Goal: Transaction & Acquisition: Purchase product/service

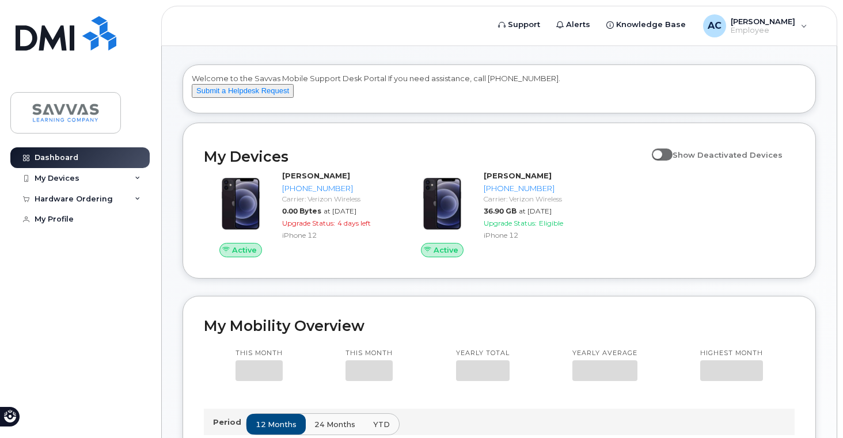
scroll to position [45, 0]
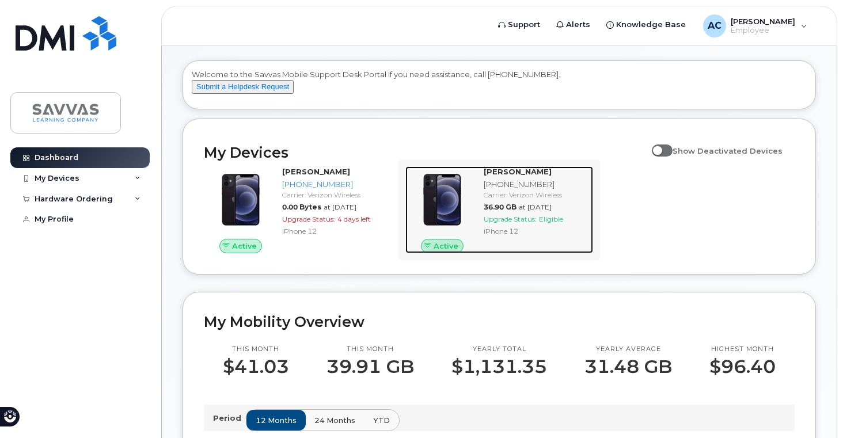
click at [505, 224] on div "Upgrade Status: Eligible" at bounding box center [535, 219] width 105 height 10
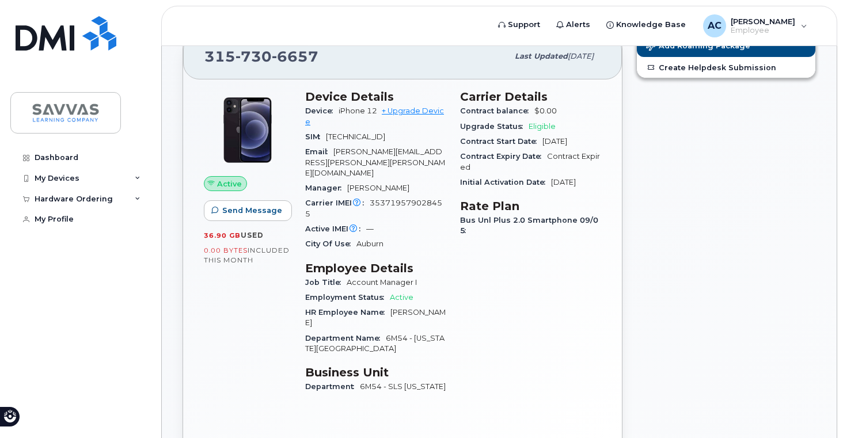
scroll to position [110, 0]
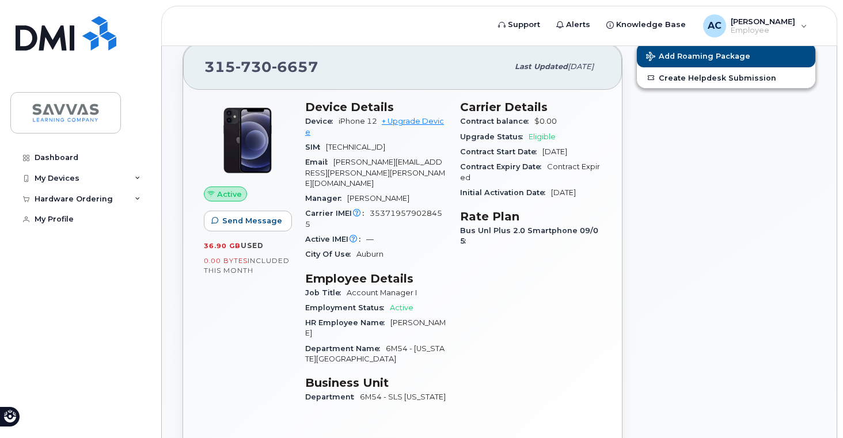
click at [538, 140] on span "Eligible" at bounding box center [541, 136] width 27 height 9
click at [418, 123] on link "+ Upgrade Device" at bounding box center [374, 126] width 139 height 19
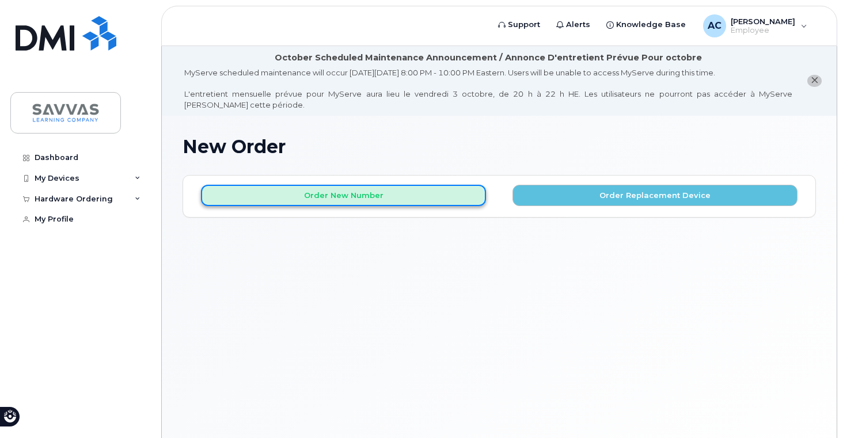
click at [425, 193] on button "Order New Number" at bounding box center [343, 195] width 285 height 21
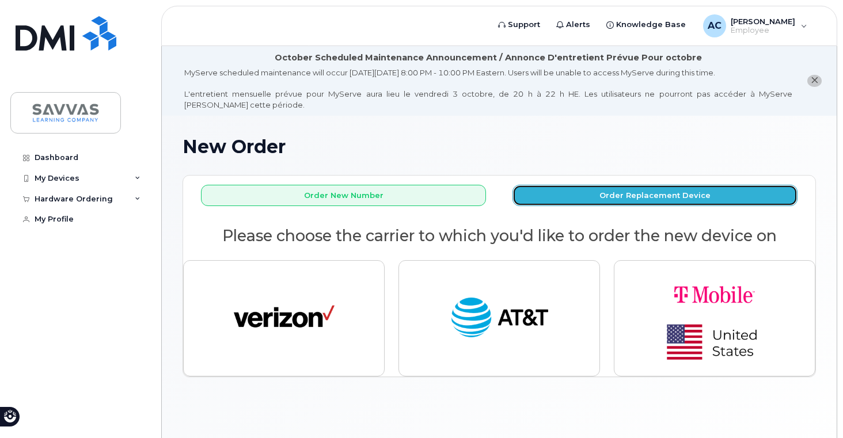
click at [575, 197] on button "Order Replacement Device" at bounding box center [654, 195] width 285 height 21
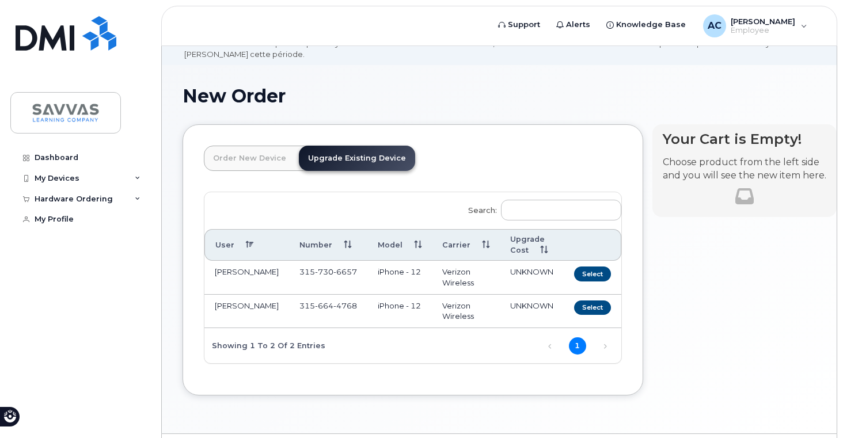
scroll to position [51, 0]
click at [574, 273] on button "Select" at bounding box center [592, 273] width 37 height 14
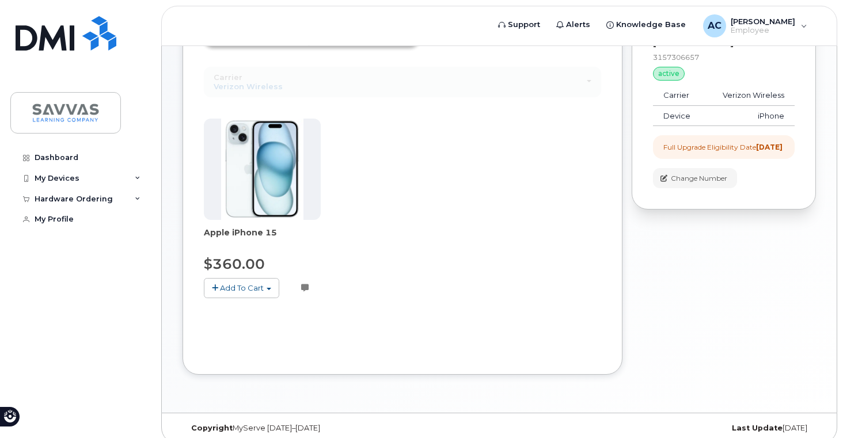
scroll to position [182, 0]
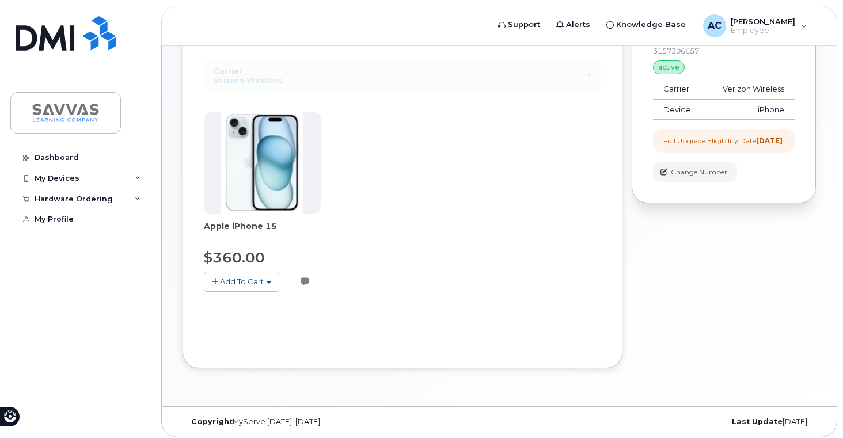
click at [231, 285] on span "Add To Cart" at bounding box center [242, 281] width 44 height 9
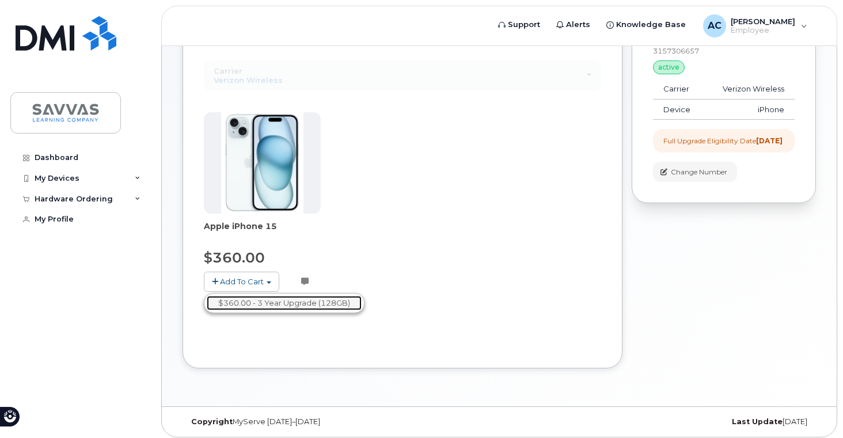
click at [275, 298] on link "$360.00 - 3 Year Upgrade (128GB)" at bounding box center [284, 303] width 155 height 14
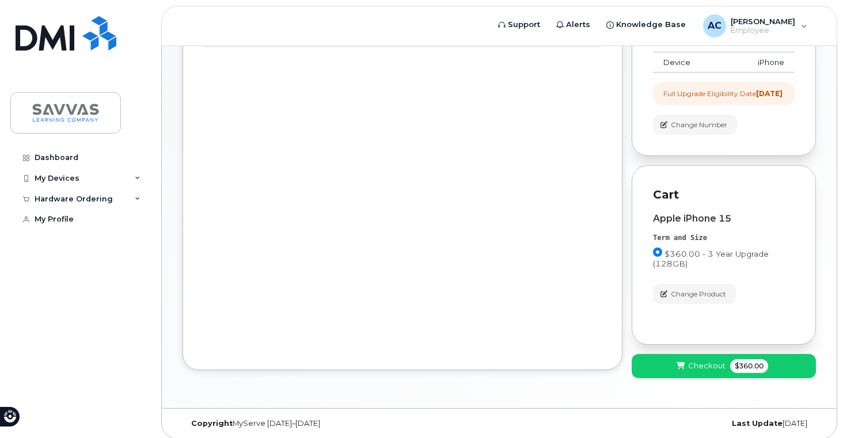
scroll to position [246, 0]
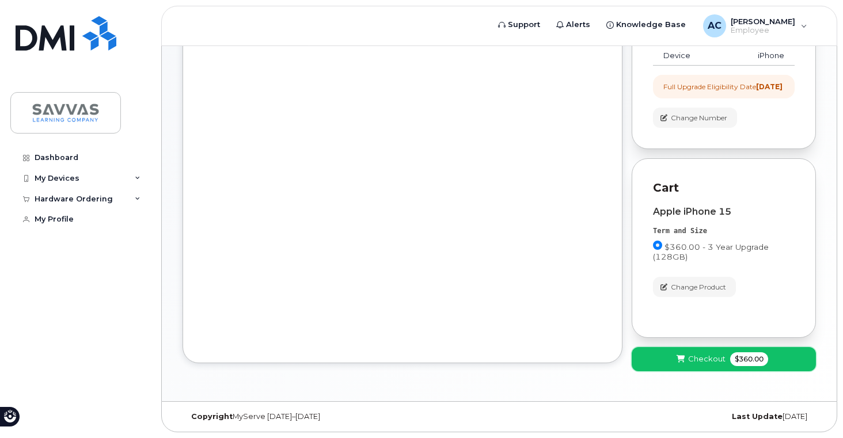
click at [702, 363] on span "Checkout" at bounding box center [706, 358] width 37 height 11
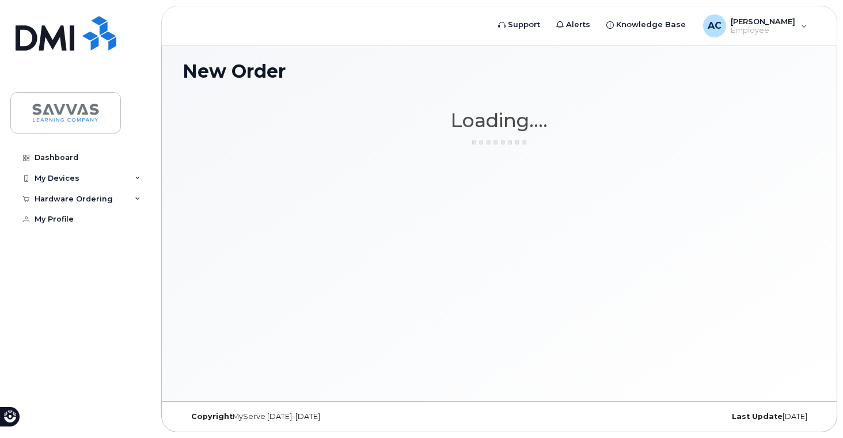
scroll to position [75, 0]
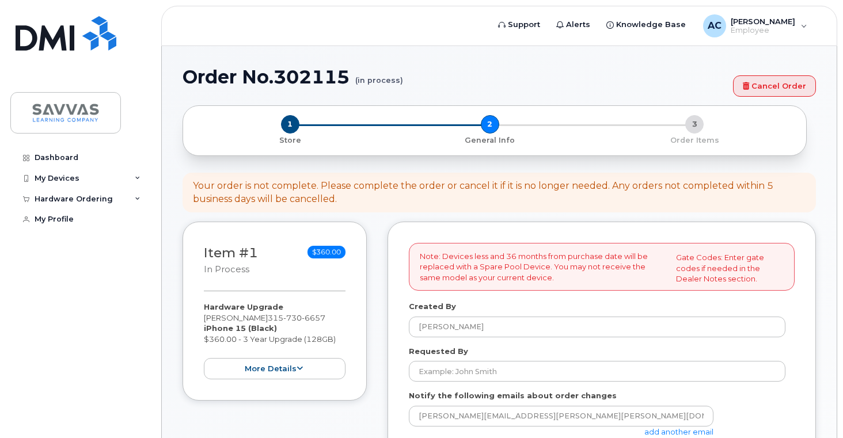
select select
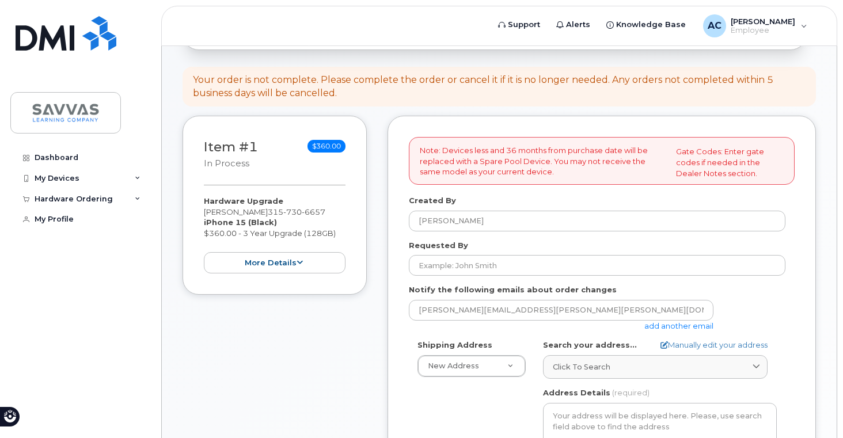
scroll to position [189, 0]
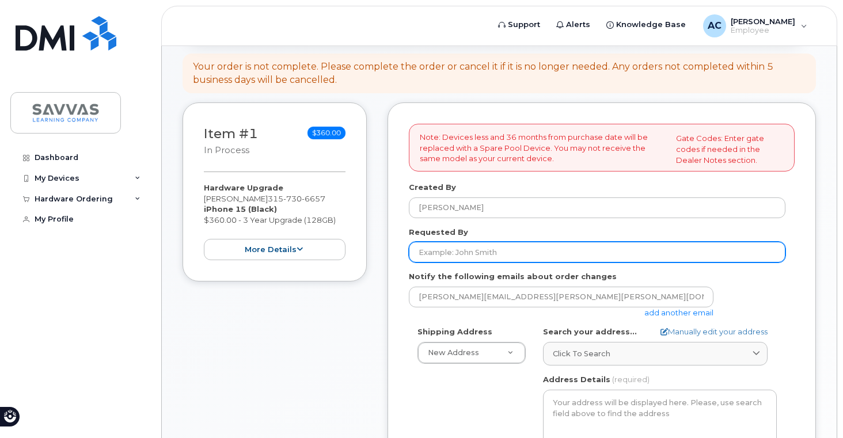
click at [462, 252] on input "Requested By" at bounding box center [597, 252] width 376 height 21
type input "[PERSON_NAME]"
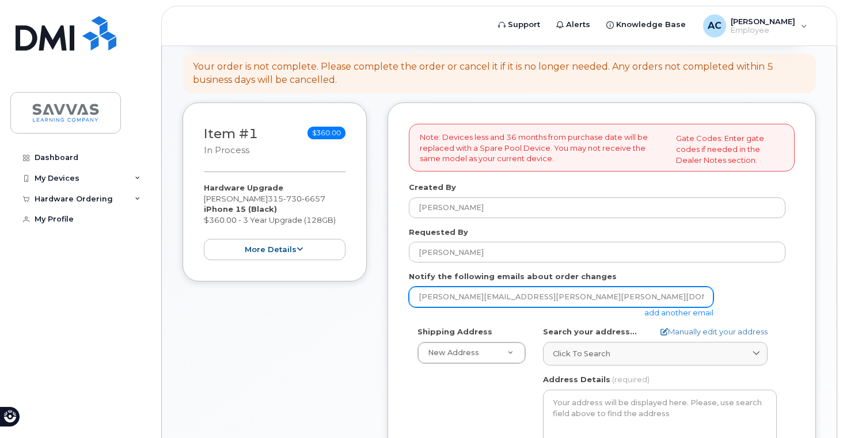
click at [491, 296] on input "ashley.cirbo@savvas.com" at bounding box center [561, 297] width 304 height 21
type input "Savvas"
type input "3157306657"
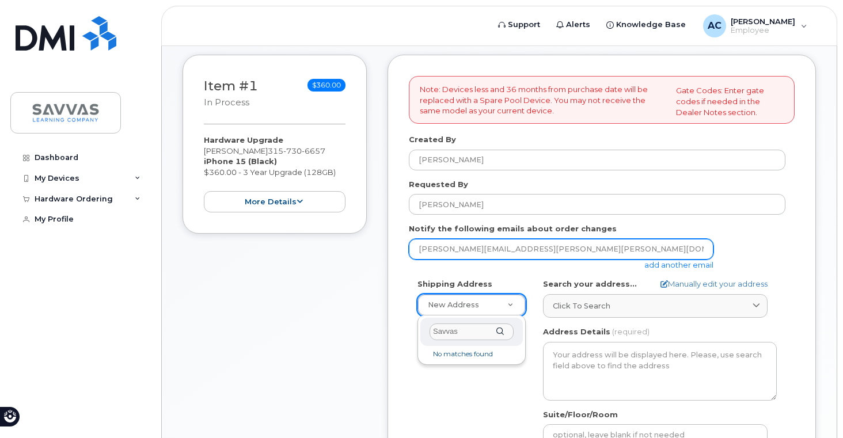
scroll to position [238, 0]
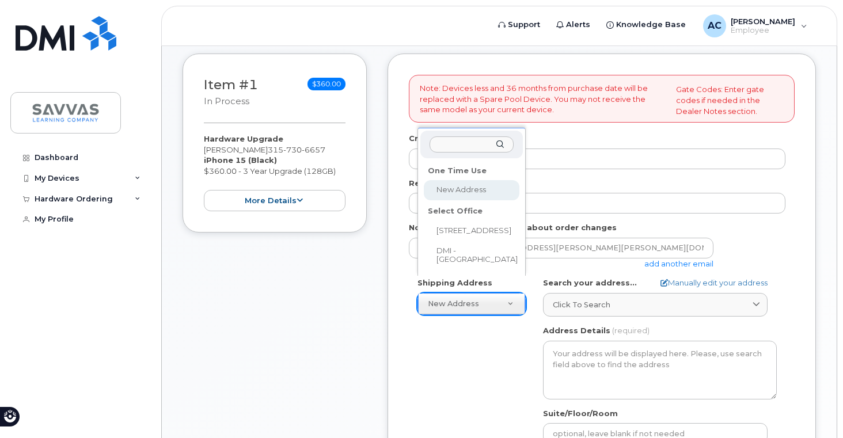
select select
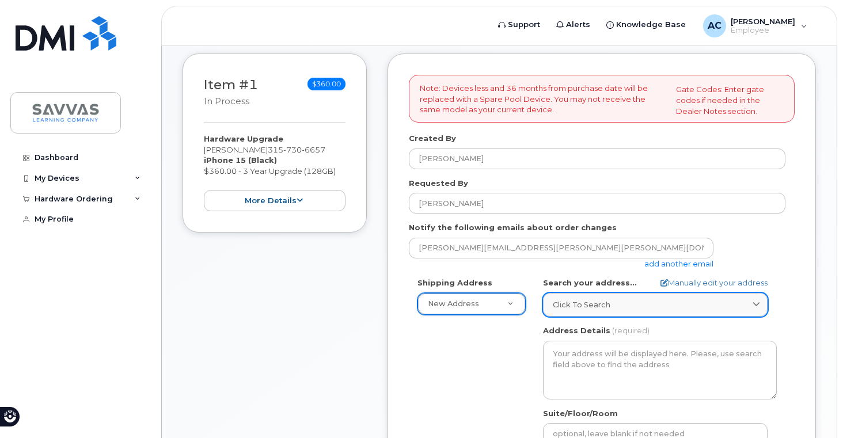
click at [596, 304] on span "Click to search" at bounding box center [581, 304] width 58 height 11
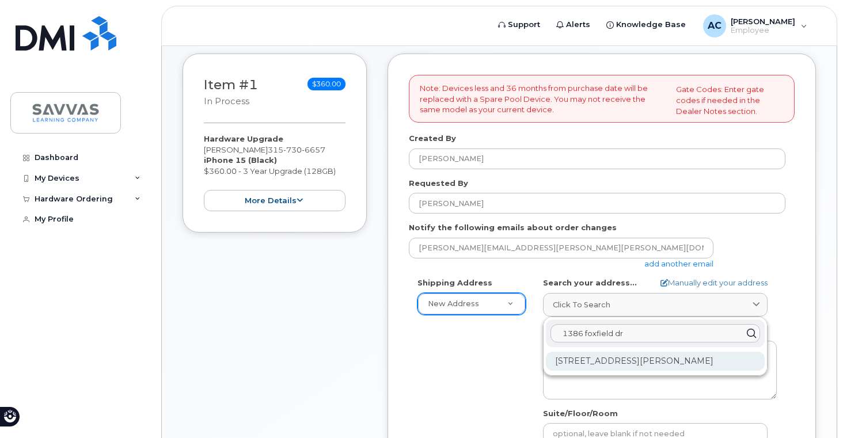
type input "1386 foxfield dr"
click at [624, 363] on div "1386 Foxfield Dr Skaneateles NY 13152-8837" at bounding box center [655, 361] width 219 height 19
select select
type textarea "1386 Foxfield Dr SKANEATELES NY 13152-8837 UNITED STATES"
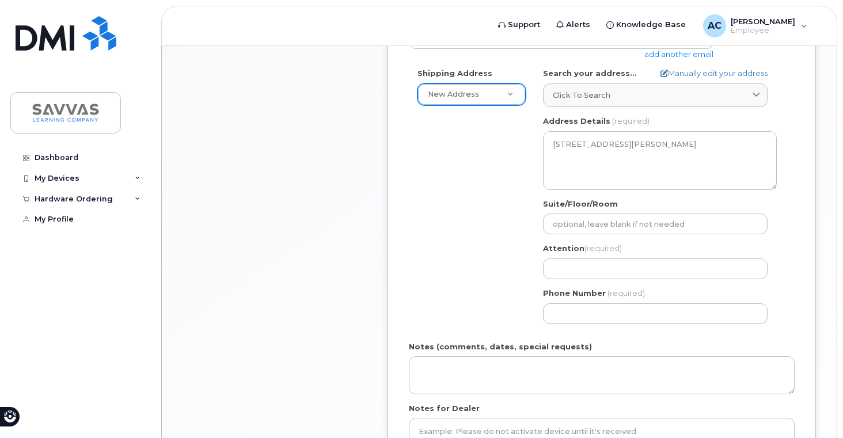
scroll to position [451, 0]
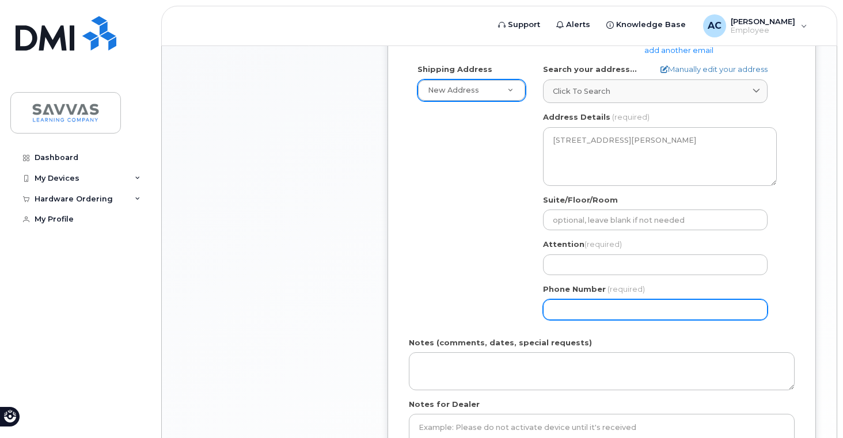
click at [619, 310] on input "Phone Number" at bounding box center [655, 309] width 224 height 21
type input "3157306657"
type input "Savvas"
select select
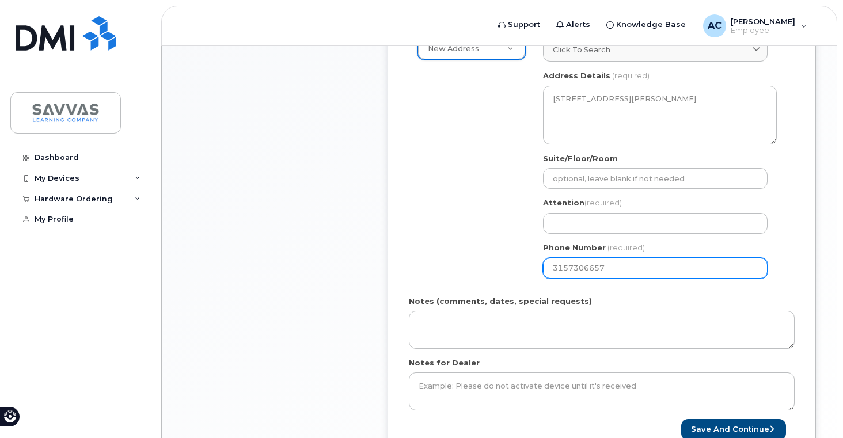
scroll to position [591, 0]
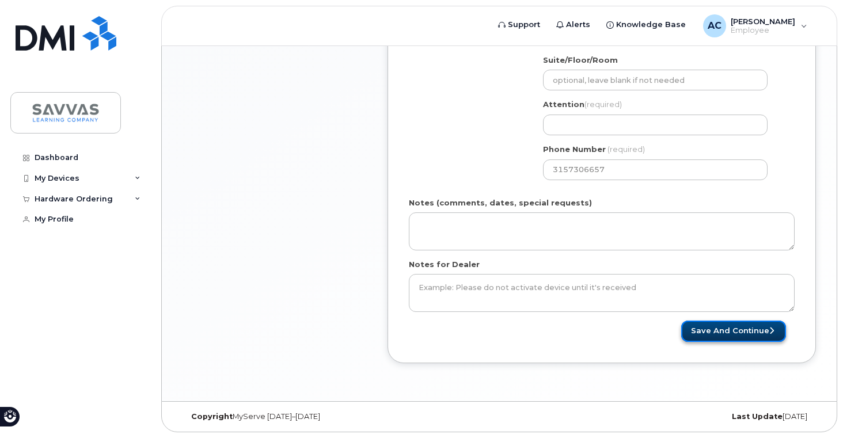
click at [741, 334] on button "Save and Continue" at bounding box center [733, 331] width 105 height 21
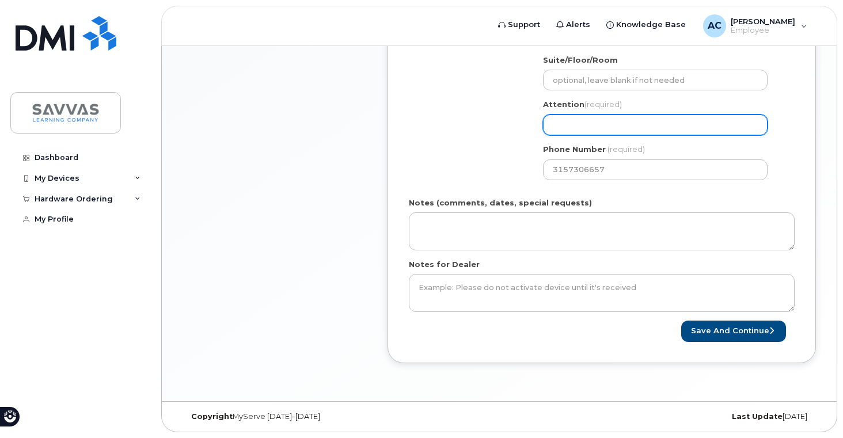
click at [561, 125] on input "Attention (required)" at bounding box center [655, 125] width 224 height 21
type input "[PERSON_NAME]"
select select
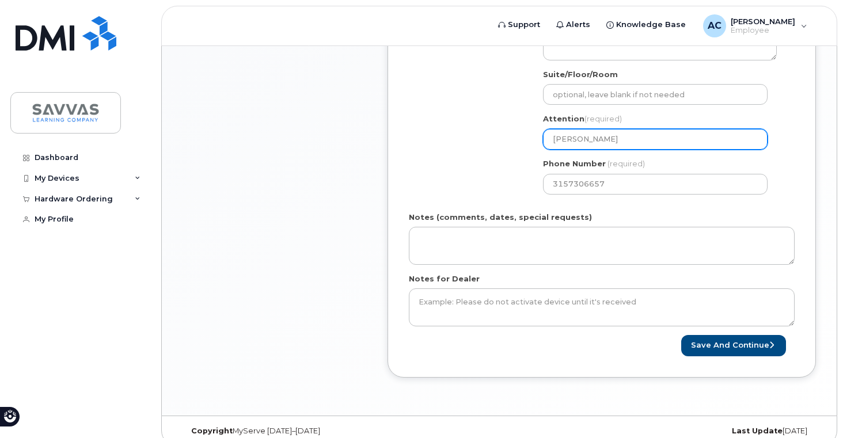
scroll to position [573, 0]
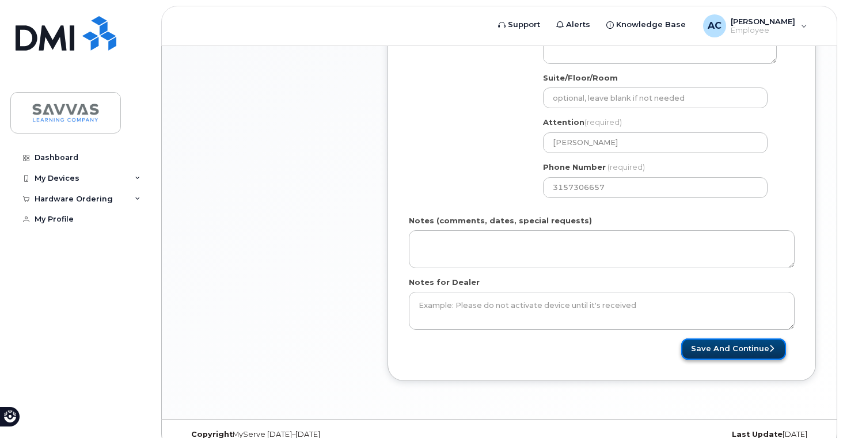
click at [748, 346] on button "Save and Continue" at bounding box center [733, 348] width 105 height 21
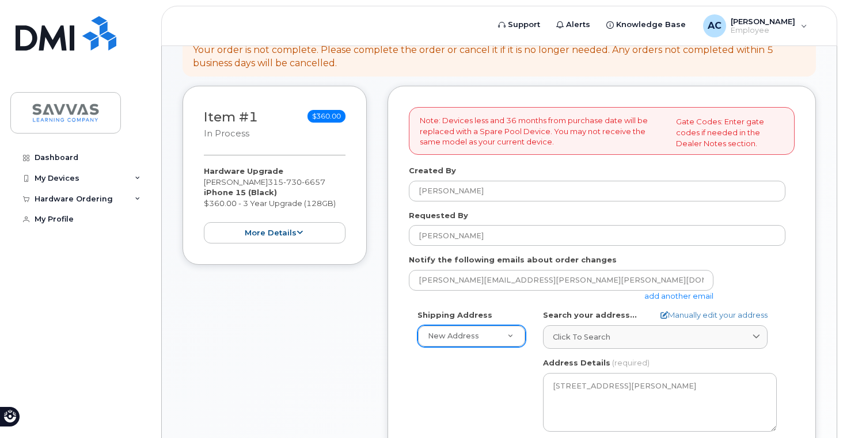
scroll to position [205, 0]
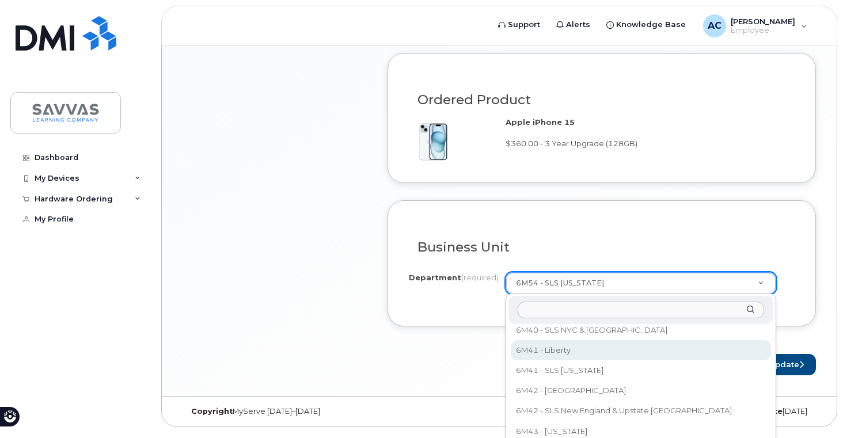
scroll to position [1953, 0]
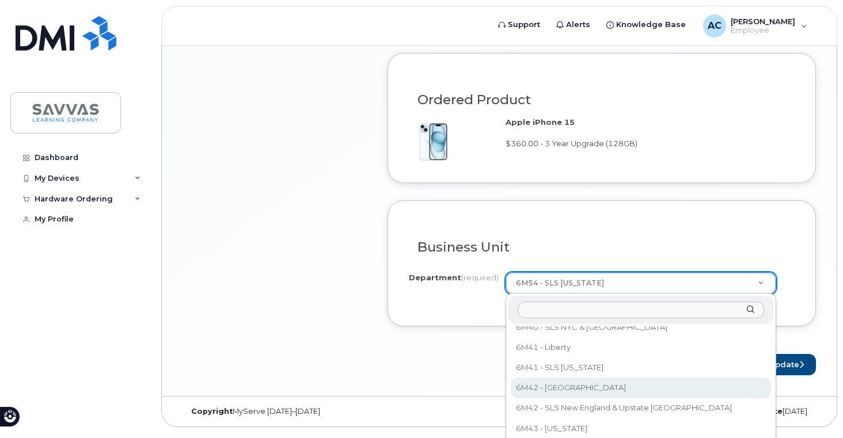
select select "6M42 - [GEOGRAPHIC_DATA]"
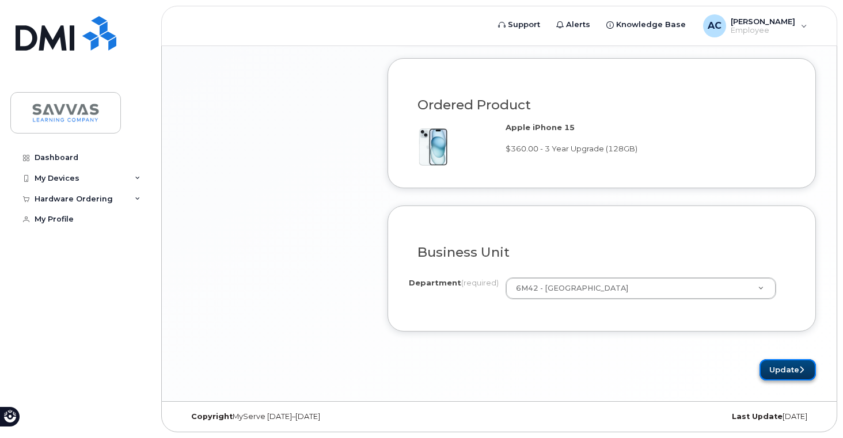
click at [787, 369] on button "Update" at bounding box center [787, 369] width 56 height 21
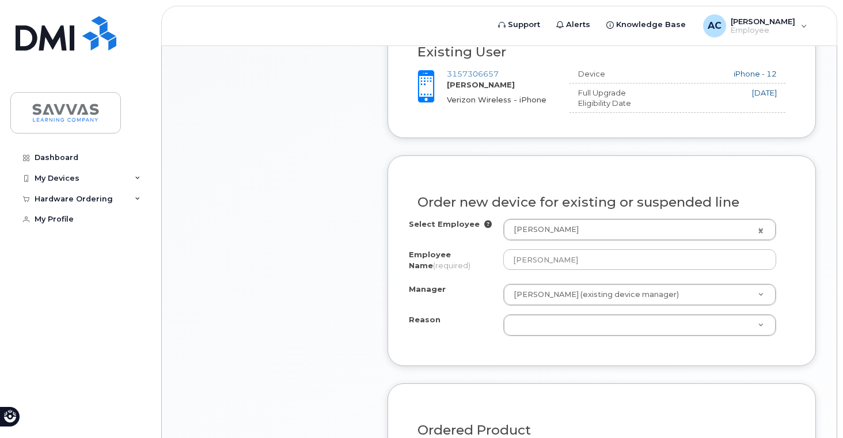
scroll to position [535, 0]
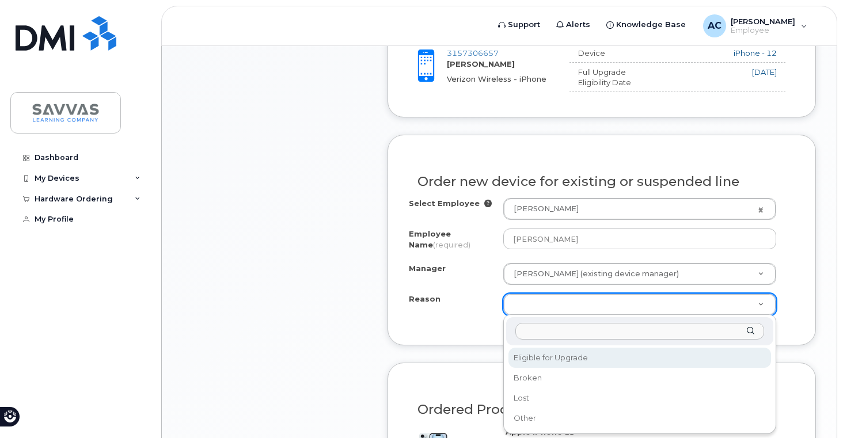
select select "eligible_for_upgrade"
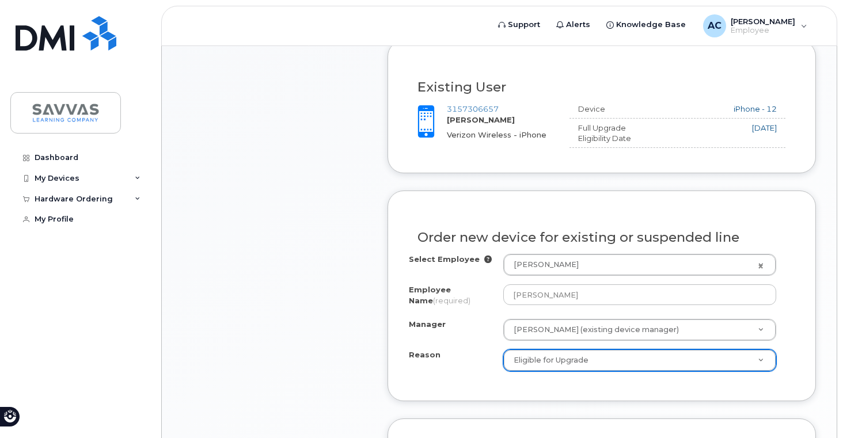
scroll to position [844, 0]
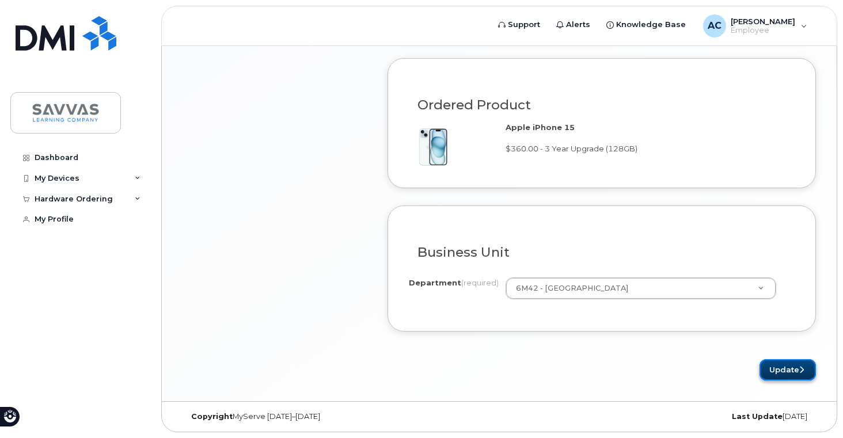
click at [776, 371] on button "Update" at bounding box center [787, 369] width 56 height 21
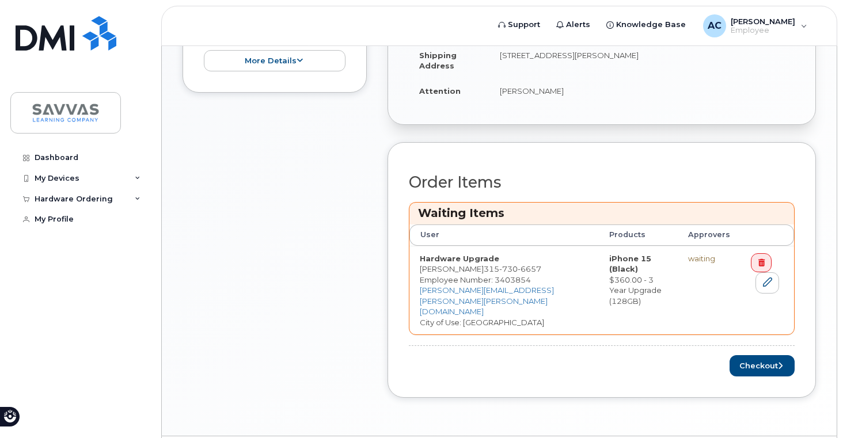
scroll to position [430, 0]
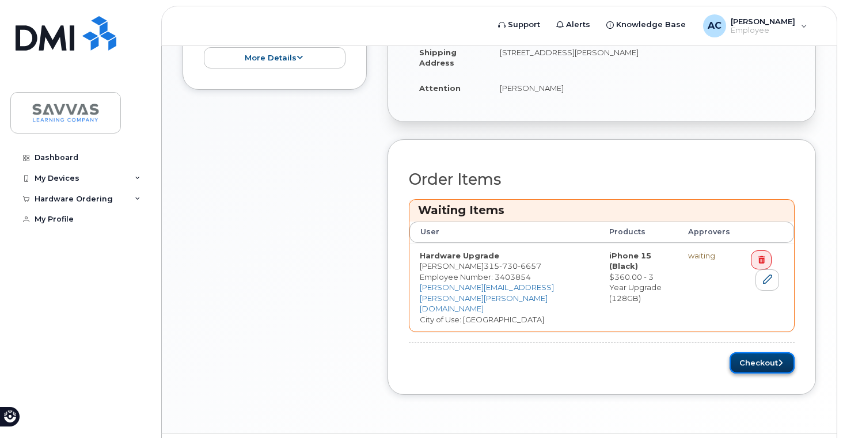
click at [767, 354] on button "Checkout" at bounding box center [761, 362] width 65 height 21
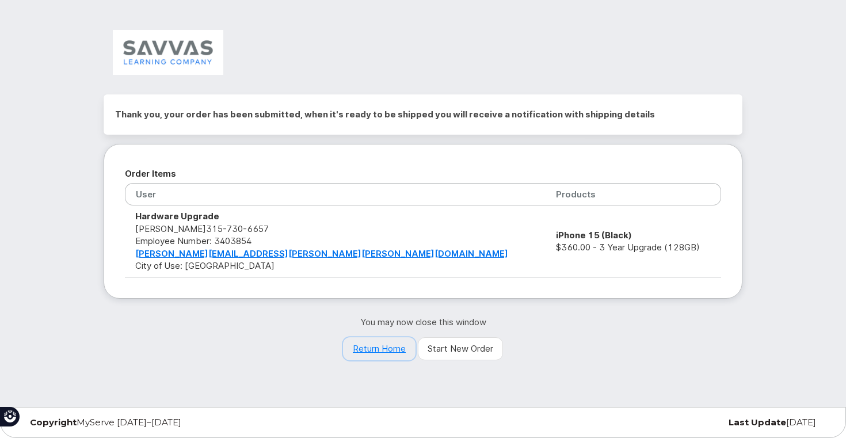
click at [376, 343] on link "Return Home" at bounding box center [379, 348] width 73 height 23
